Goal: Navigation & Orientation: Find specific page/section

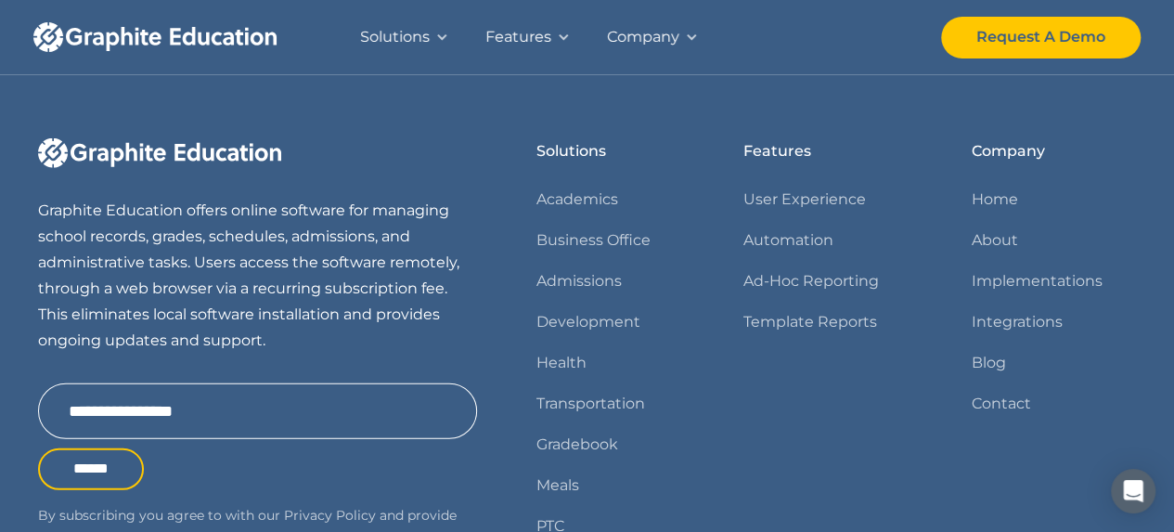
scroll to position [2399, 0]
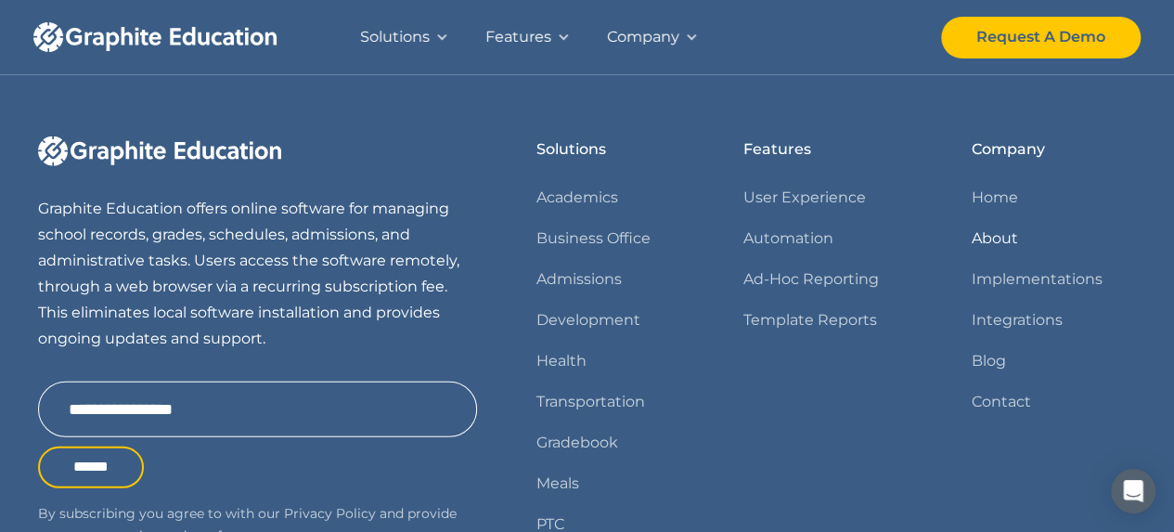
click at [998, 234] on link "About" at bounding box center [994, 238] width 46 height 26
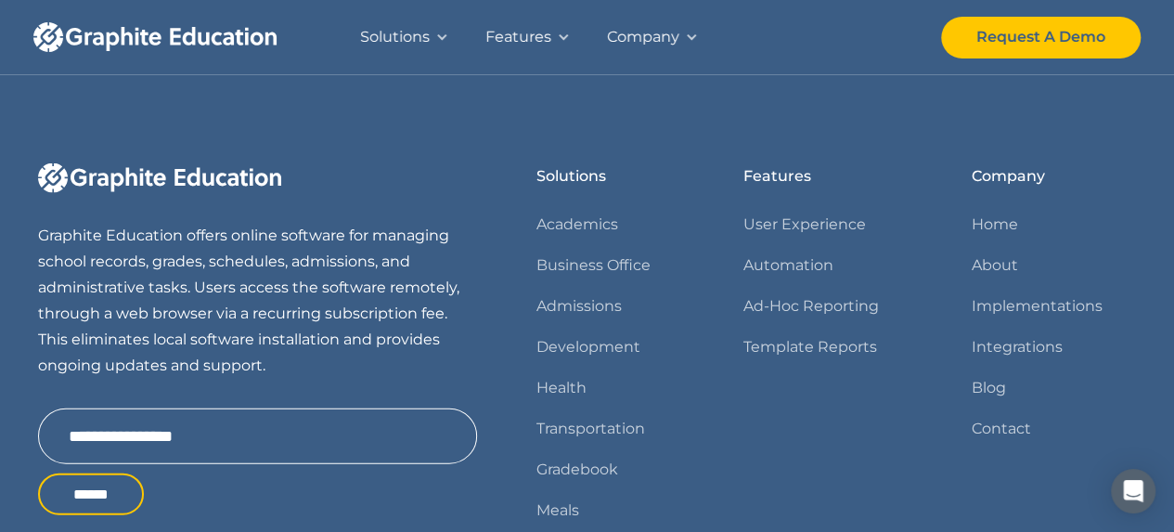
scroll to position [1870, 0]
click at [994, 222] on link "Home" at bounding box center [994, 224] width 46 height 26
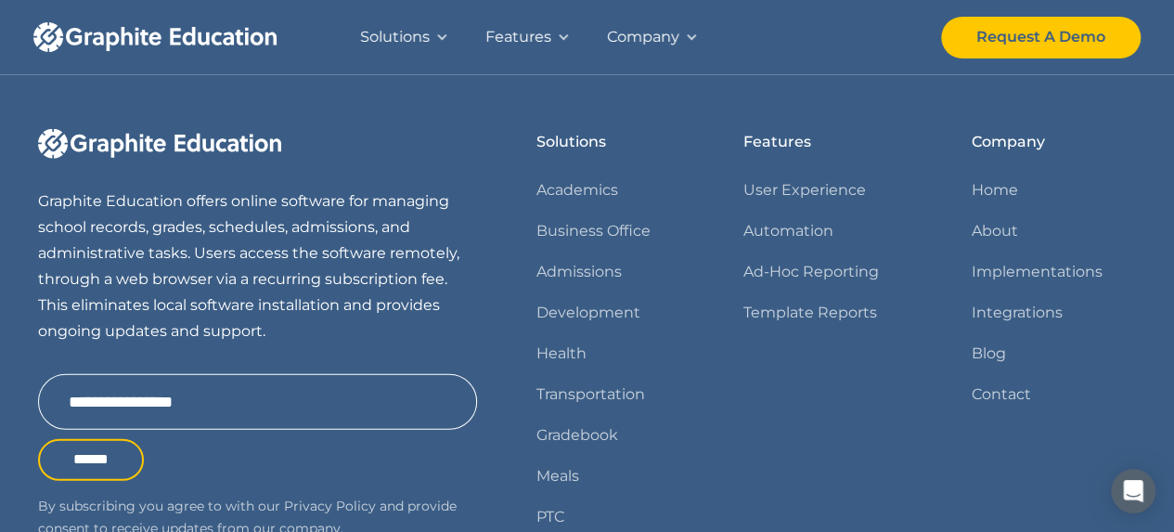
scroll to position [2411, 0]
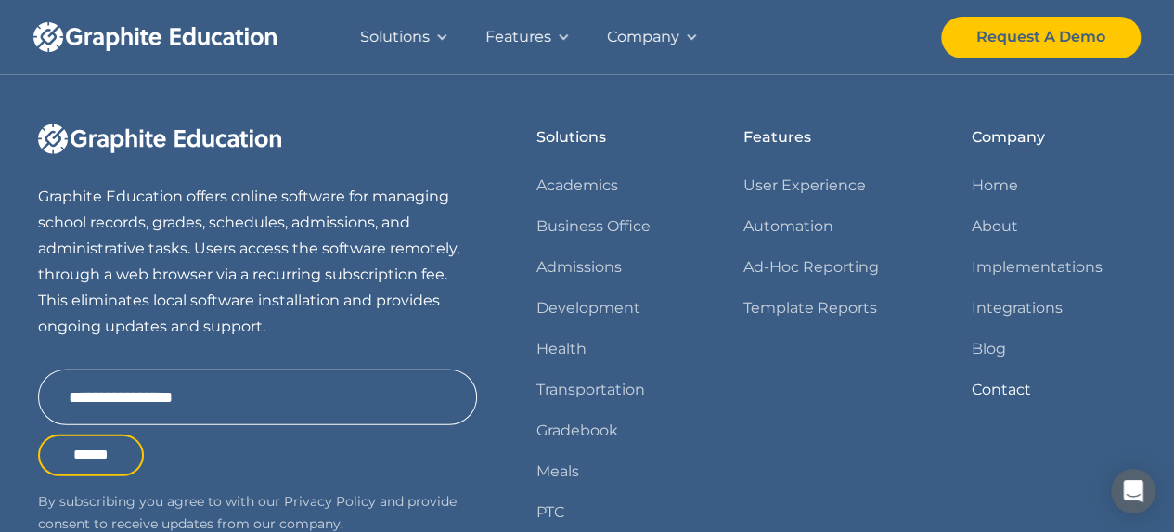
click at [1000, 387] on link "Contact" at bounding box center [1000, 390] width 59 height 26
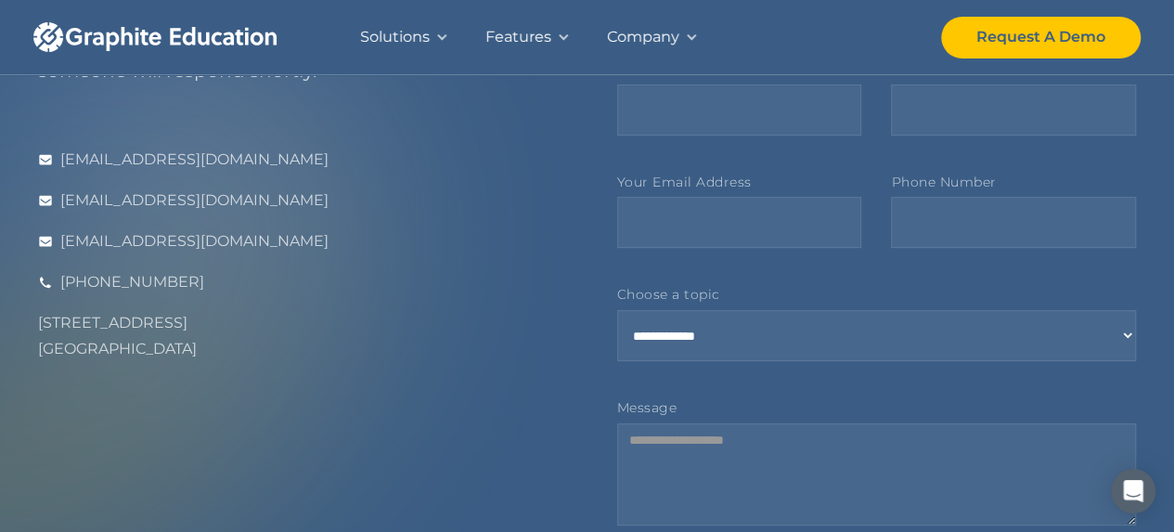
scroll to position [214, 0]
